Goal: Task Accomplishment & Management: Use online tool/utility

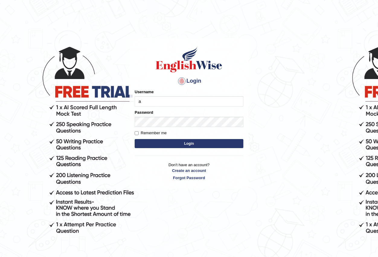
type input "Antonio2024"
click at [200, 142] on button "Login" at bounding box center [189, 143] width 109 height 9
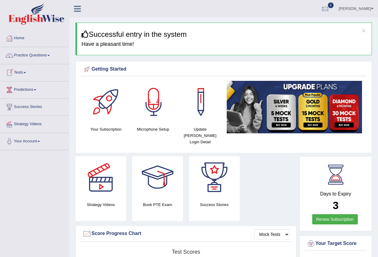
click at [26, 72] on span at bounding box center [25, 72] width 2 height 1
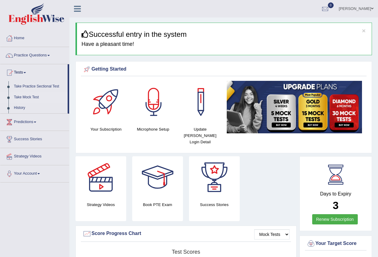
click at [35, 96] on link "Take Mock Test" at bounding box center [39, 97] width 56 height 11
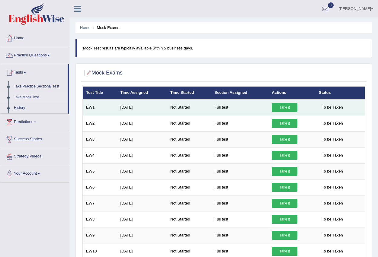
click at [112, 105] on td "EW1" at bounding box center [100, 107] width 34 height 16
click at [283, 106] on link "Take it" at bounding box center [285, 107] width 26 height 9
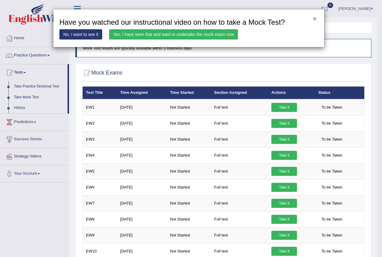
click at [315, 18] on button "×" at bounding box center [315, 18] width 4 height 6
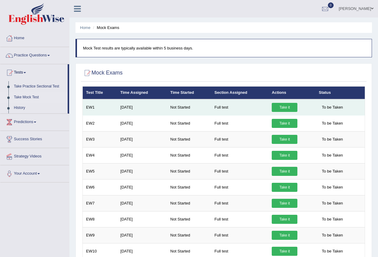
click at [283, 107] on link "Take it" at bounding box center [285, 107] width 26 height 9
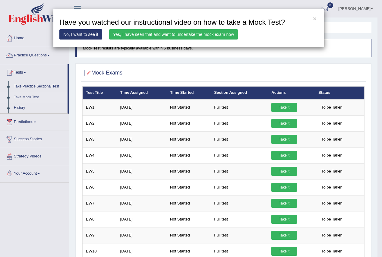
click at [313, 17] on div "× Have you watched our instructional video on how to take a Mock Test? No, I wa…" at bounding box center [189, 28] width 272 height 38
click at [316, 17] on button "×" at bounding box center [315, 18] width 4 height 6
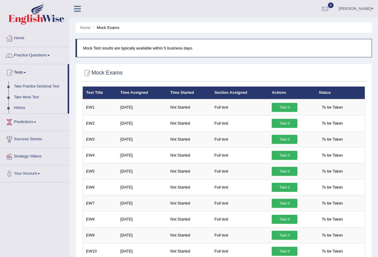
click at [33, 85] on link "Take Practice Sectional Test" at bounding box center [39, 86] width 56 height 11
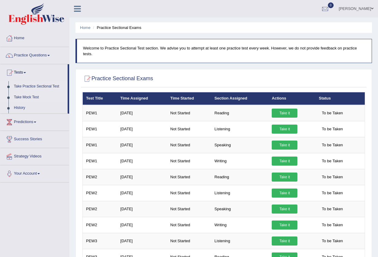
click at [34, 97] on link "Take Mock Test" at bounding box center [39, 97] width 56 height 11
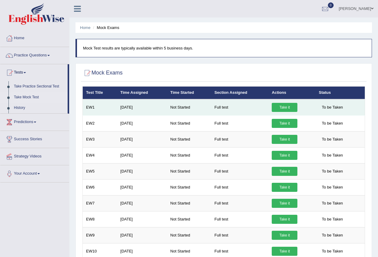
click at [113, 107] on td "EW1" at bounding box center [100, 107] width 34 height 16
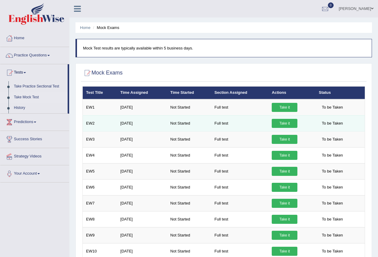
click at [108, 122] on td "EW2" at bounding box center [100, 123] width 34 height 16
click at [282, 125] on link "Take it" at bounding box center [285, 123] width 26 height 9
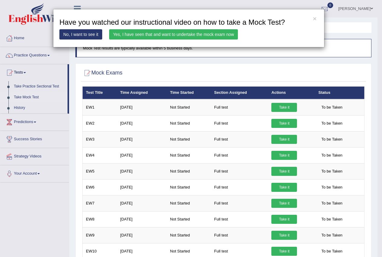
click at [184, 33] on link "Yes, I have seen that and want to undertake the mock exam now" at bounding box center [173, 34] width 129 height 10
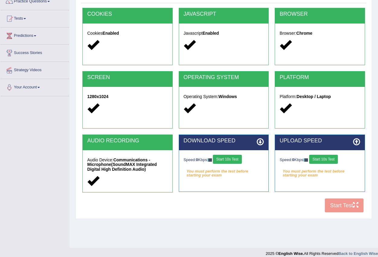
scroll to position [60, 0]
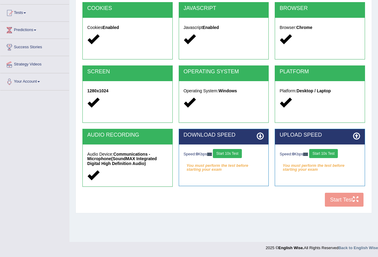
click at [337, 198] on div "COOKIES Cookies Enabled JAVASCRIPT Javascript Enabled BROWSER Browser: Chrome S…" at bounding box center [223, 106] width 285 height 208
click at [226, 154] on button "Start 10s Test" at bounding box center [227, 153] width 29 height 9
click at [326, 153] on button "Start 10s Test" at bounding box center [323, 153] width 29 height 9
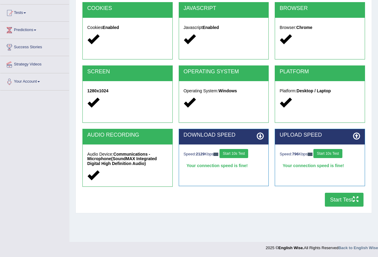
click at [337, 198] on button "Start Test" at bounding box center [344, 200] width 39 height 14
